Goal: Task Accomplishment & Management: Manage account settings

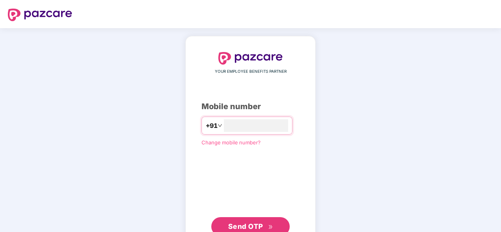
type input "**********"
click at [247, 222] on span "Send OTP" at bounding box center [245, 226] width 35 height 8
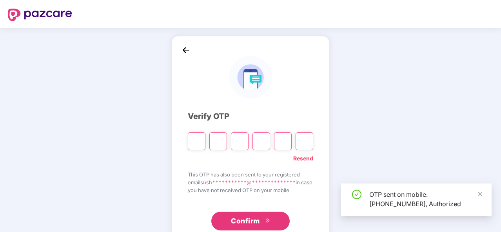
type input "*"
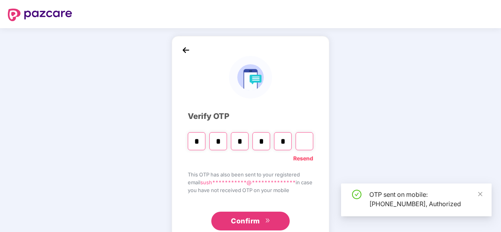
type input "*"
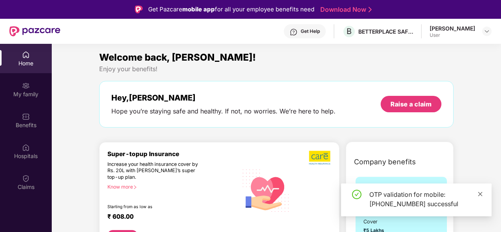
click at [482, 193] on icon "close" at bounding box center [479, 194] width 5 height 5
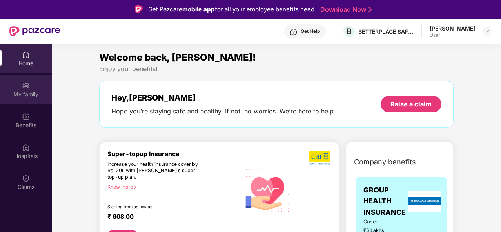
click at [17, 87] on div "My family" at bounding box center [26, 89] width 52 height 29
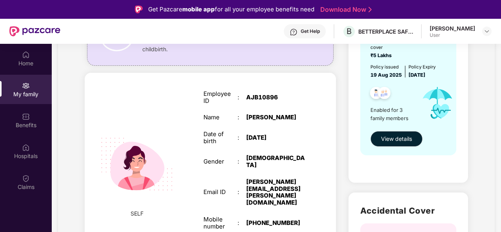
scroll to position [91, 0]
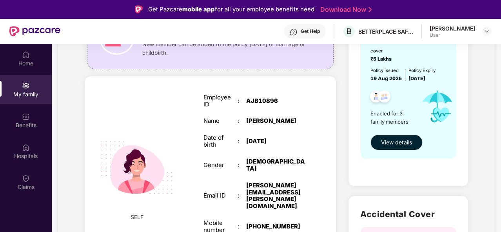
click at [216, 140] on div "Date of birth" at bounding box center [220, 141] width 34 height 14
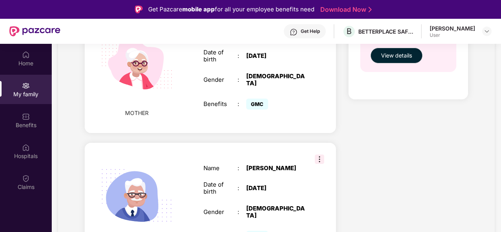
scroll to position [0, 0]
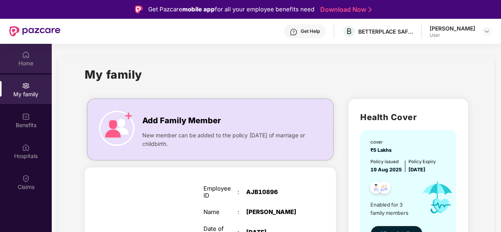
click at [24, 65] on div "Home" at bounding box center [26, 64] width 52 height 8
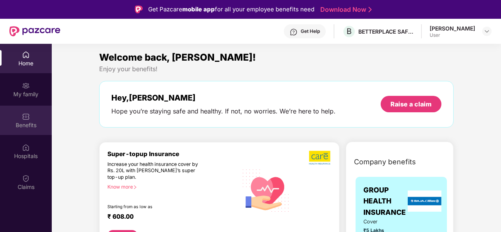
click at [27, 118] on img at bounding box center [26, 117] width 8 height 8
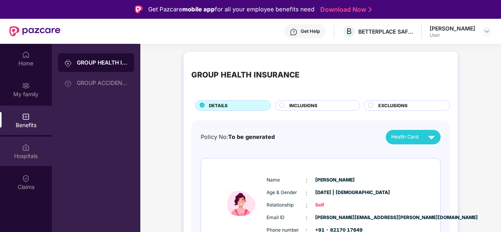
click at [35, 157] on div "Hospitals" at bounding box center [26, 156] width 52 height 8
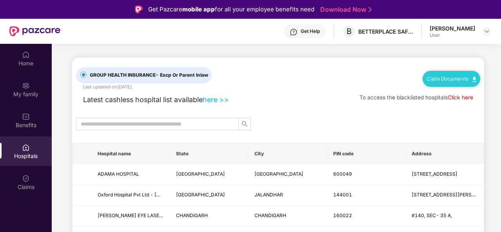
click at [457, 100] on link "Click here" at bounding box center [459, 97] width 25 height 6
click at [99, 120] on input "text" at bounding box center [154, 124] width 147 height 9
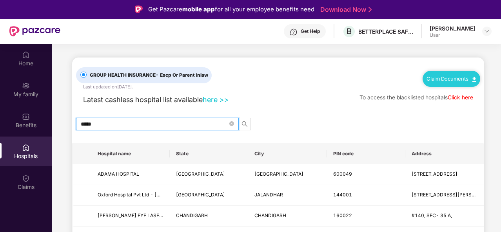
type input "*****"
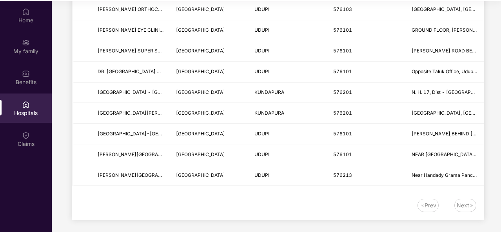
scroll to position [44, 0]
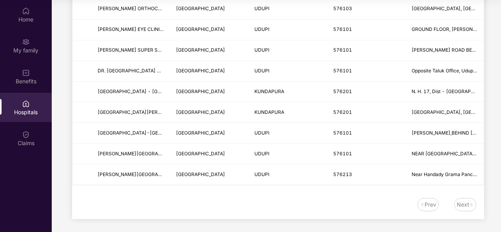
click at [460, 201] on div "Next" at bounding box center [462, 205] width 13 height 9
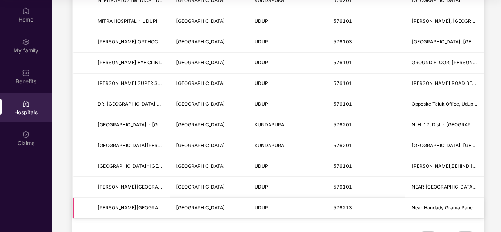
scroll to position [133, 0]
